Goal: Task Accomplishment & Management: Manage account settings

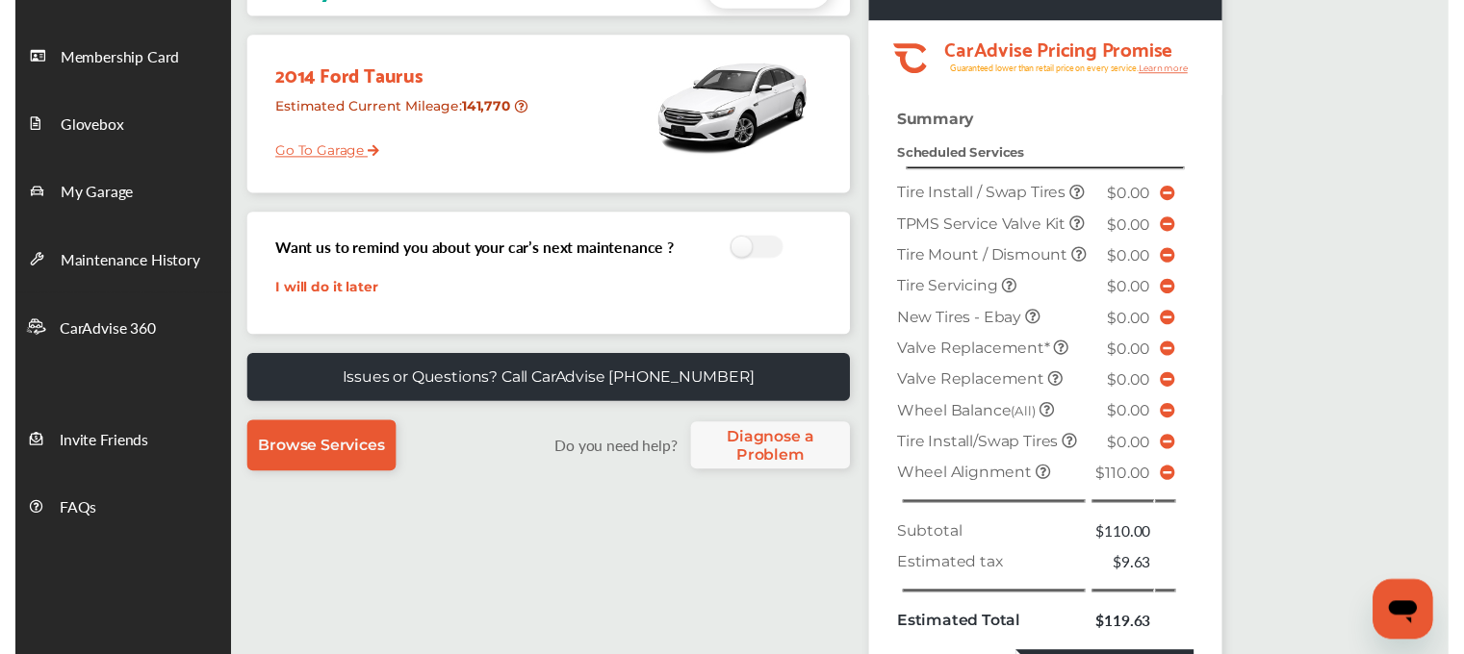
scroll to position [192, 0]
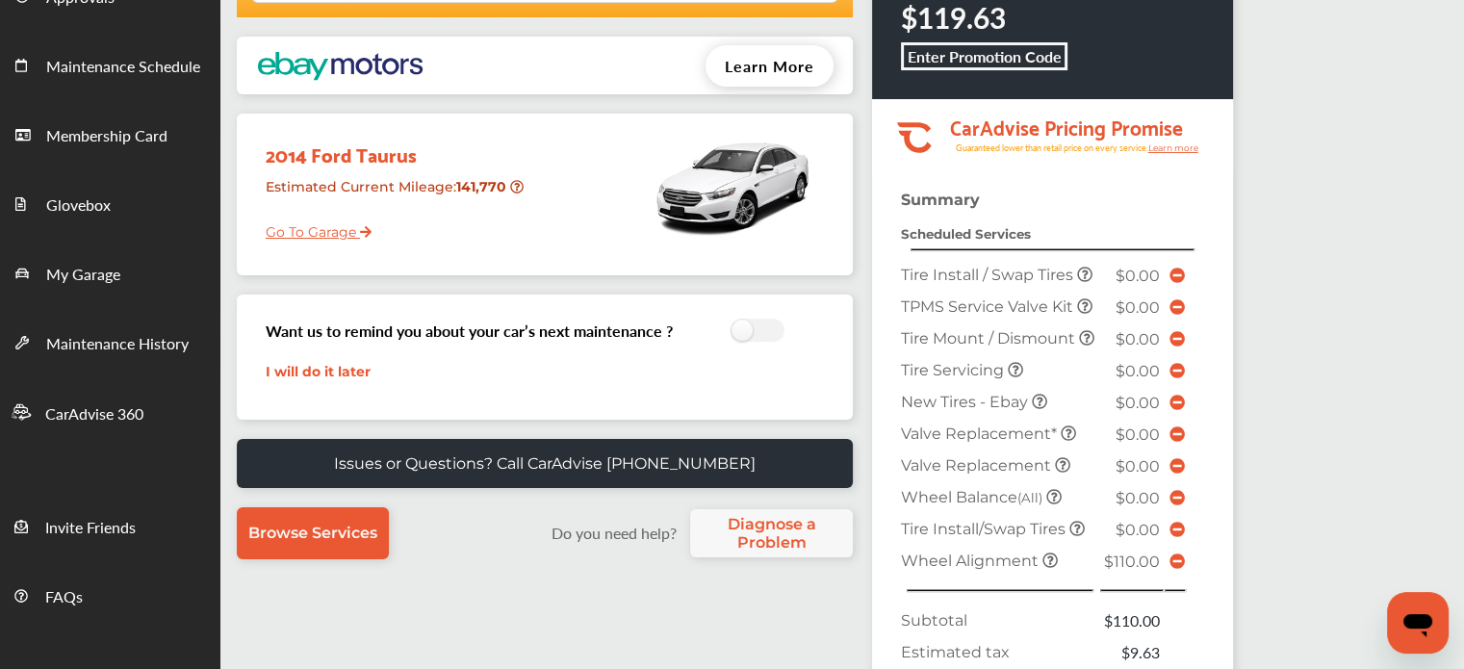
click at [323, 229] on link "Go To Garage" at bounding box center [311, 227] width 120 height 37
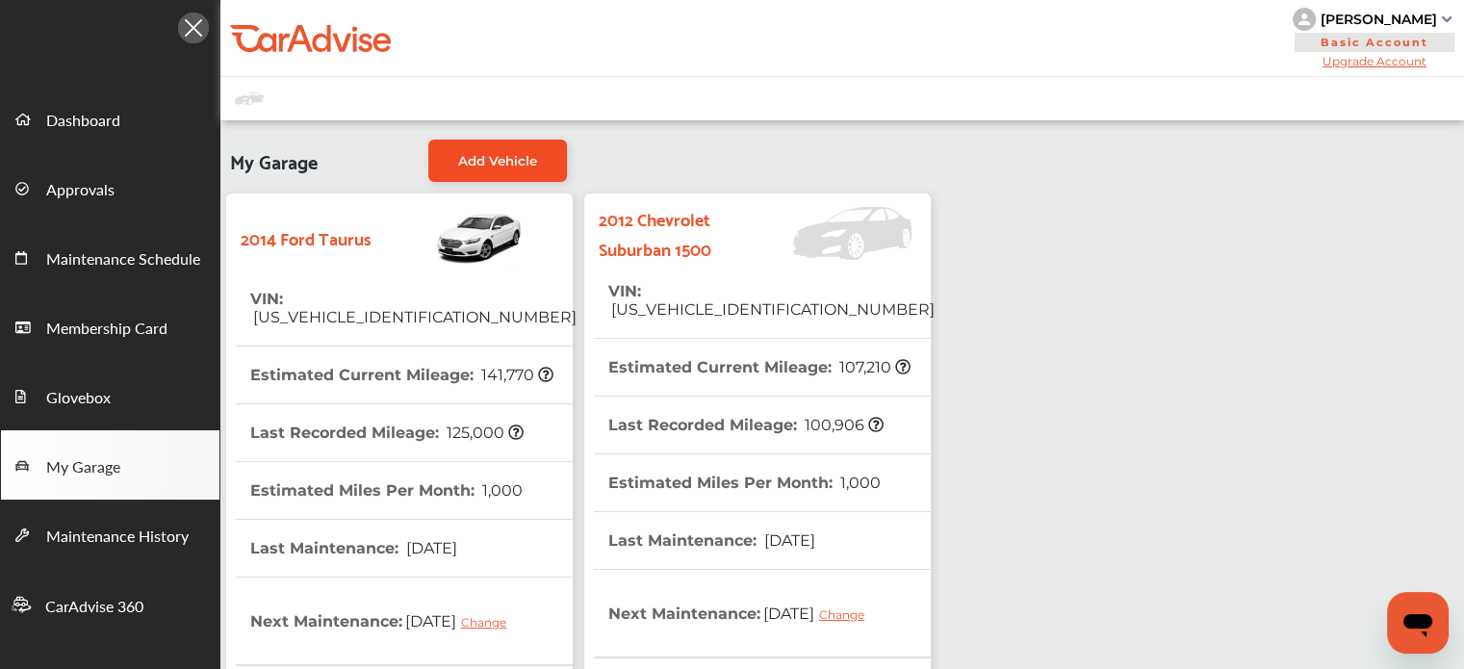
click at [512, 160] on span "Add Vehicle" at bounding box center [497, 160] width 79 height 15
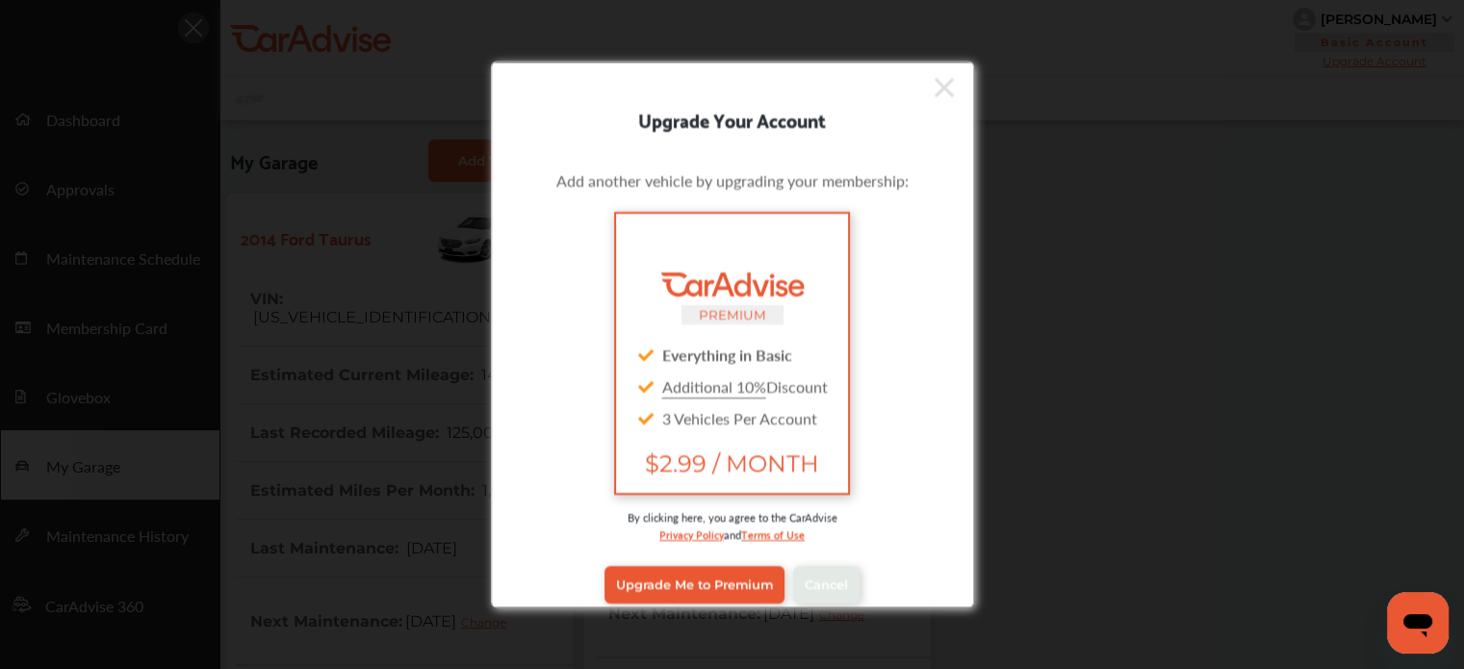
scroll to position [15, 0]
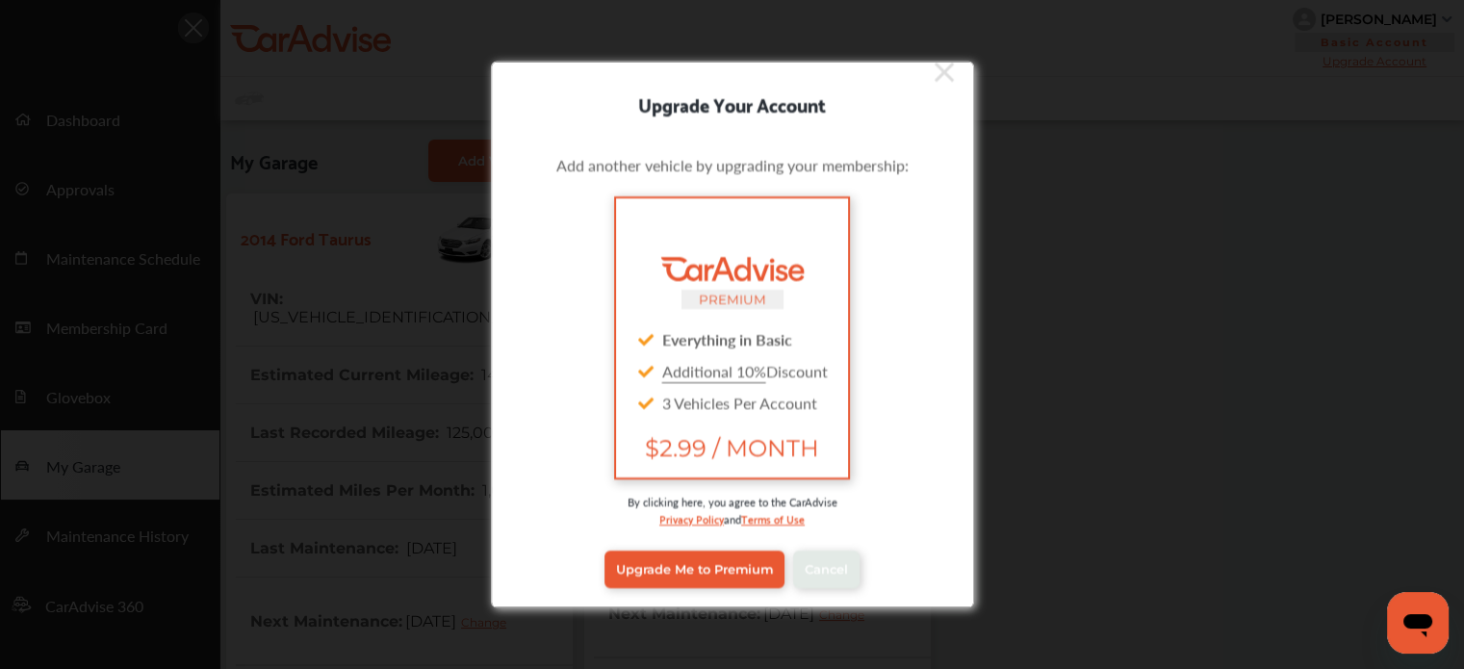
click at [934, 70] on icon at bounding box center [943, 71] width 19 height 19
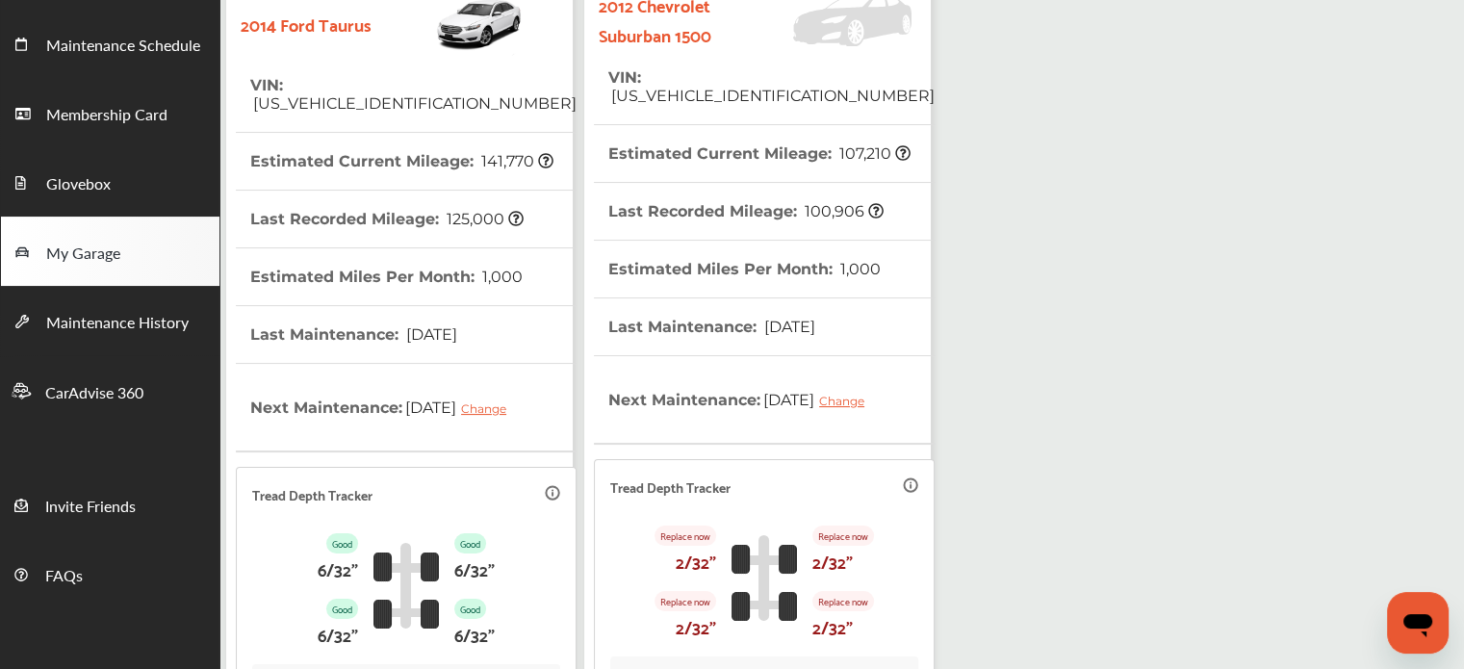
scroll to position [502, 0]
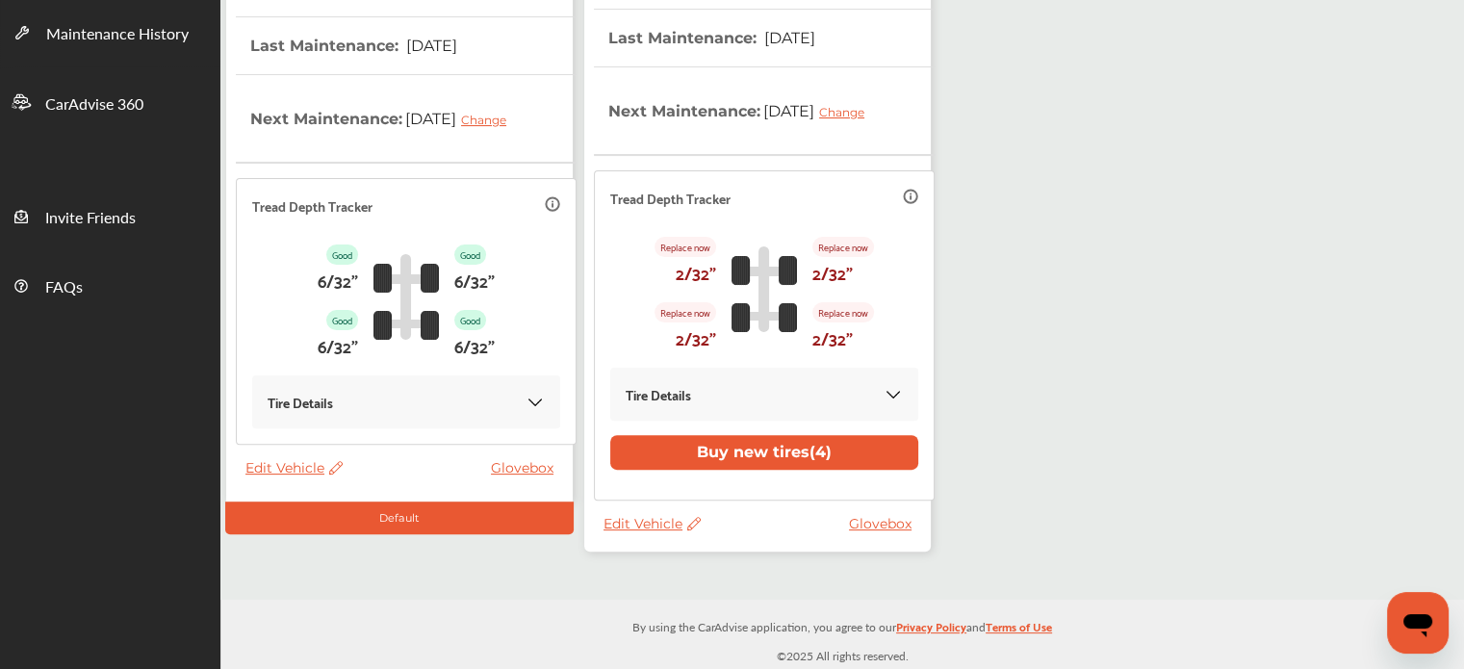
click at [286, 471] on span "Edit Vehicle" at bounding box center [293, 467] width 97 height 17
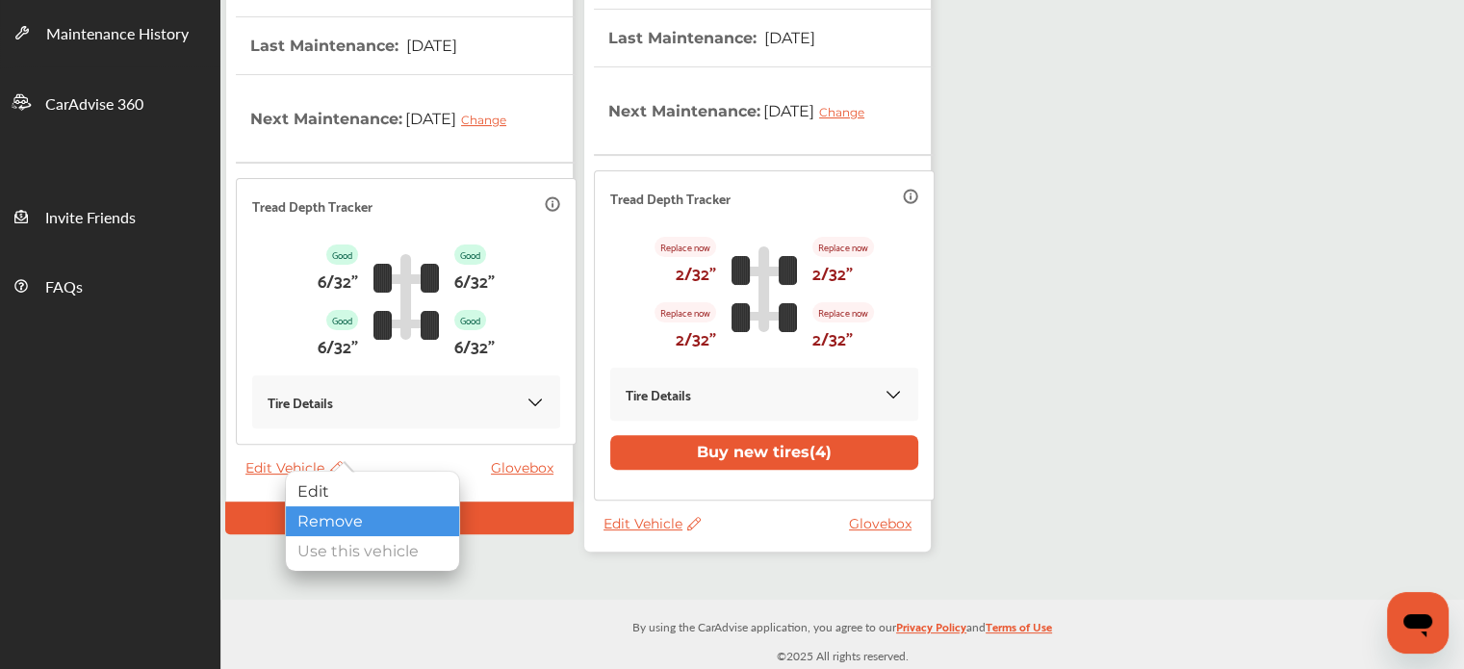
click at [333, 520] on div "Remove" at bounding box center [372, 521] width 173 height 30
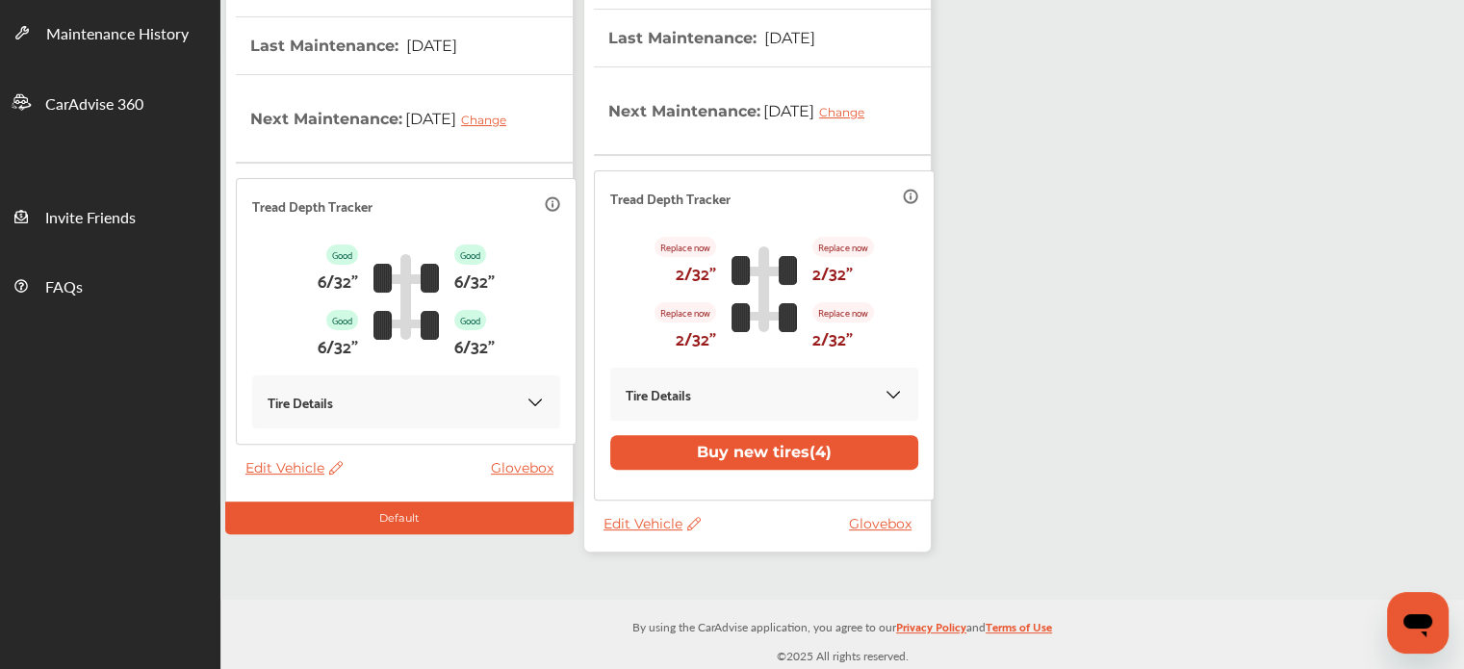
click at [422, 517] on div "Default" at bounding box center [399, 517] width 348 height 33
click at [309, 469] on span "Edit Vehicle" at bounding box center [293, 467] width 97 height 17
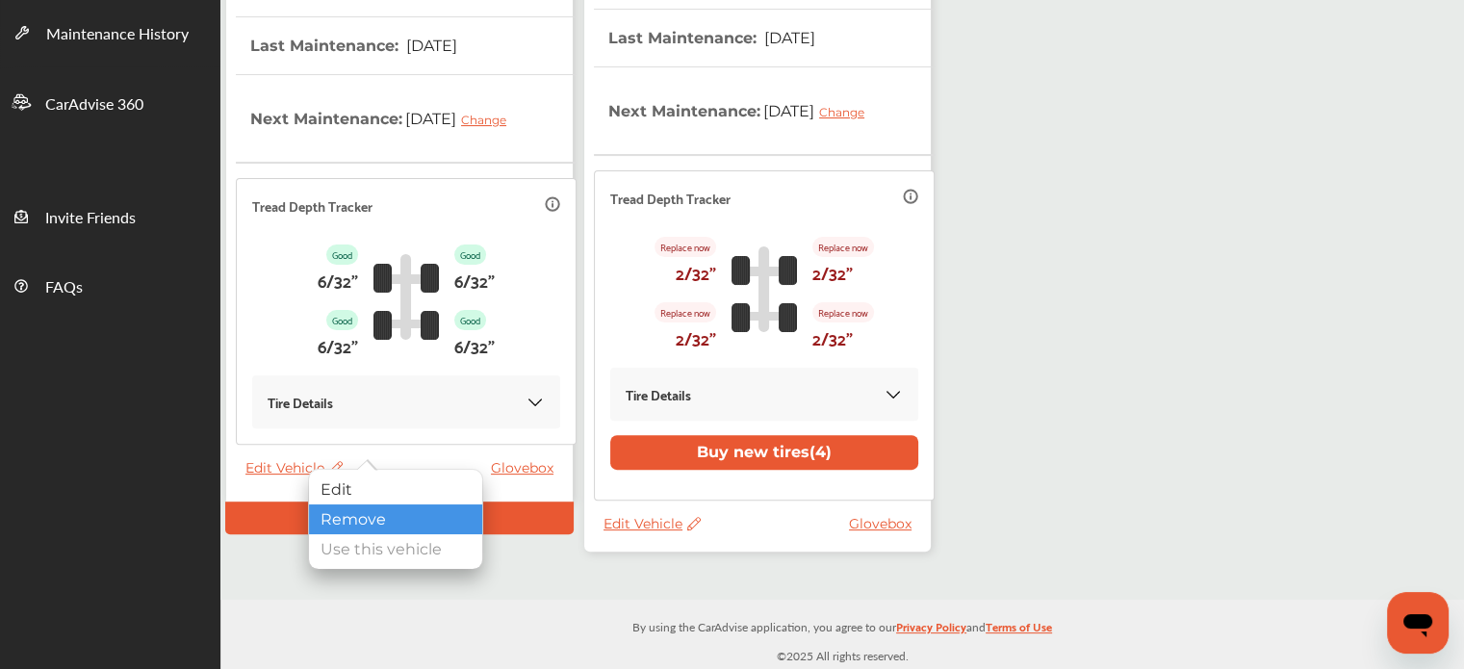
click at [346, 518] on div "Remove" at bounding box center [395, 519] width 173 height 30
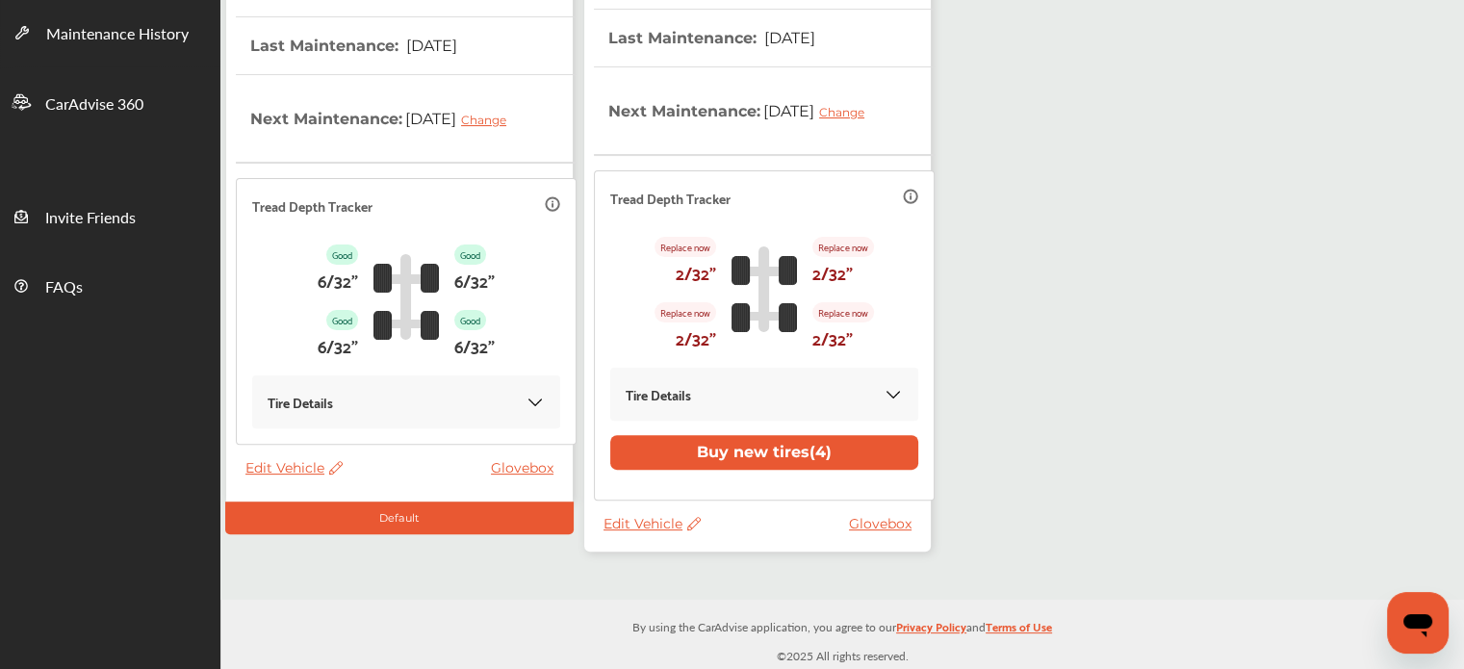
click at [661, 525] on span "Edit Vehicle" at bounding box center [651, 523] width 97 height 17
click at [1241, 338] on div "My Garage Add Vehicle 2014 Ford Taurus VIN : [US_VEHICLE_IDENTIFICATION_NUMBER]…" at bounding box center [841, 109] width 1243 height 982
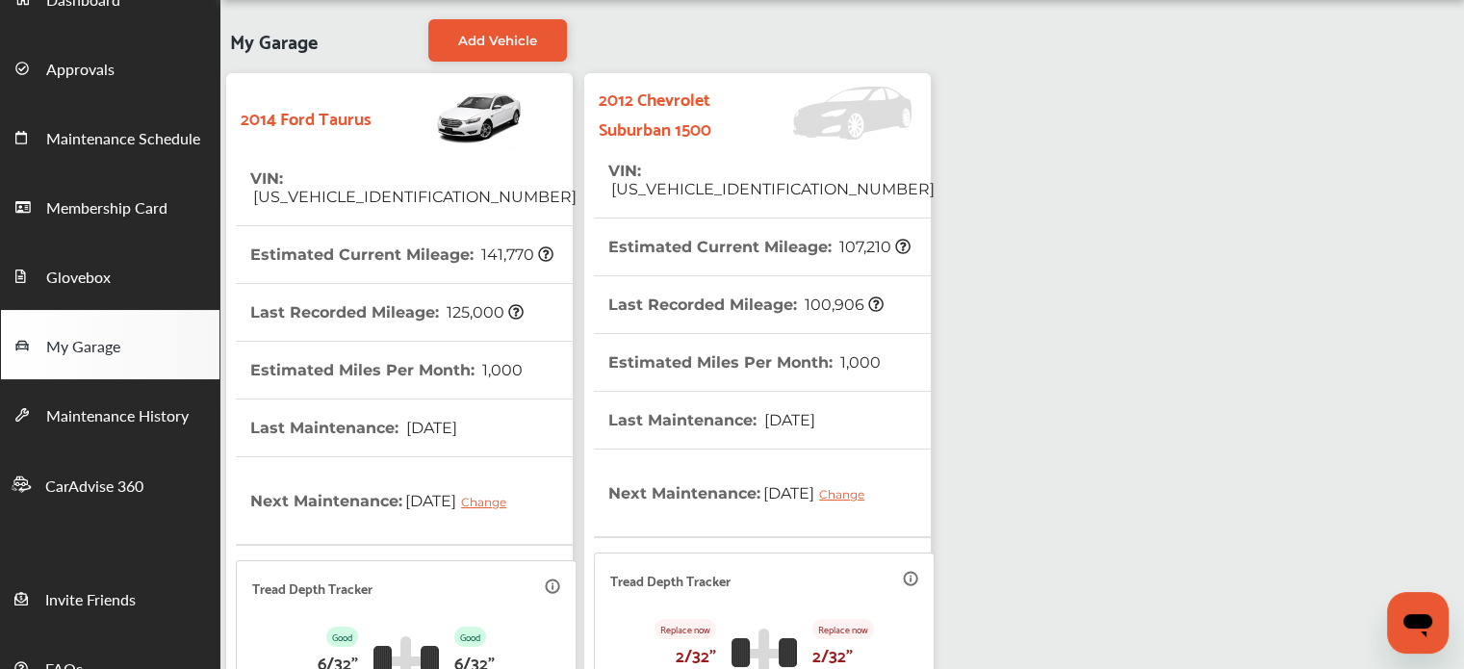
scroll to position [0, 0]
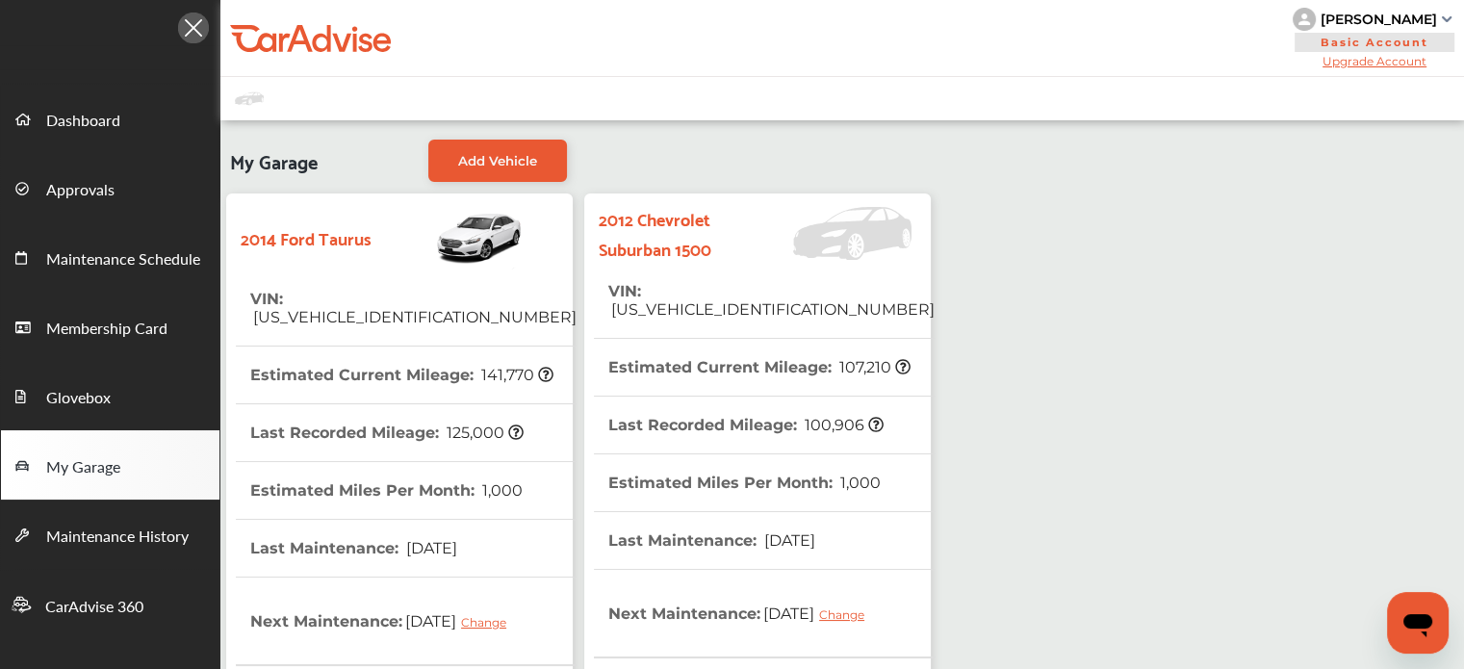
click at [1442, 18] on img at bounding box center [1447, 19] width 10 height 6
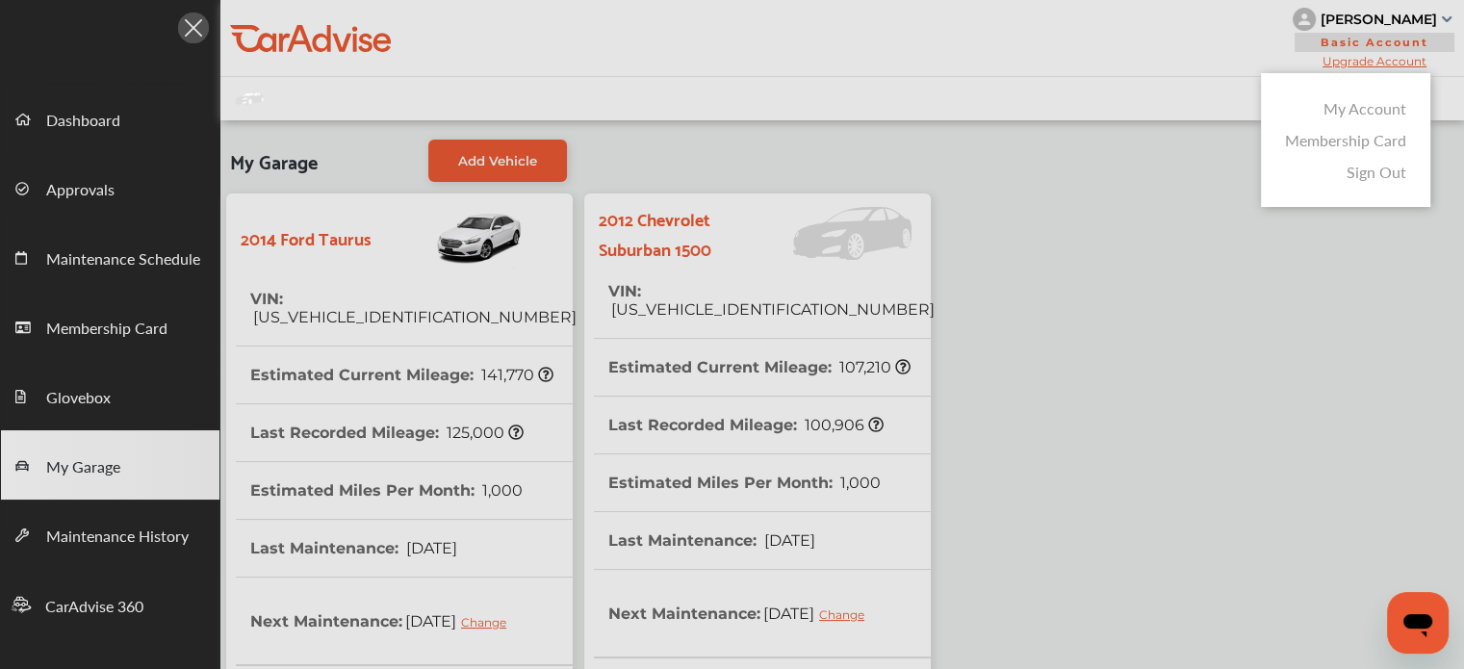
click at [1386, 172] on link "Sign Out" at bounding box center [1376, 172] width 60 height 22
